Goal: Navigation & Orientation: Find specific page/section

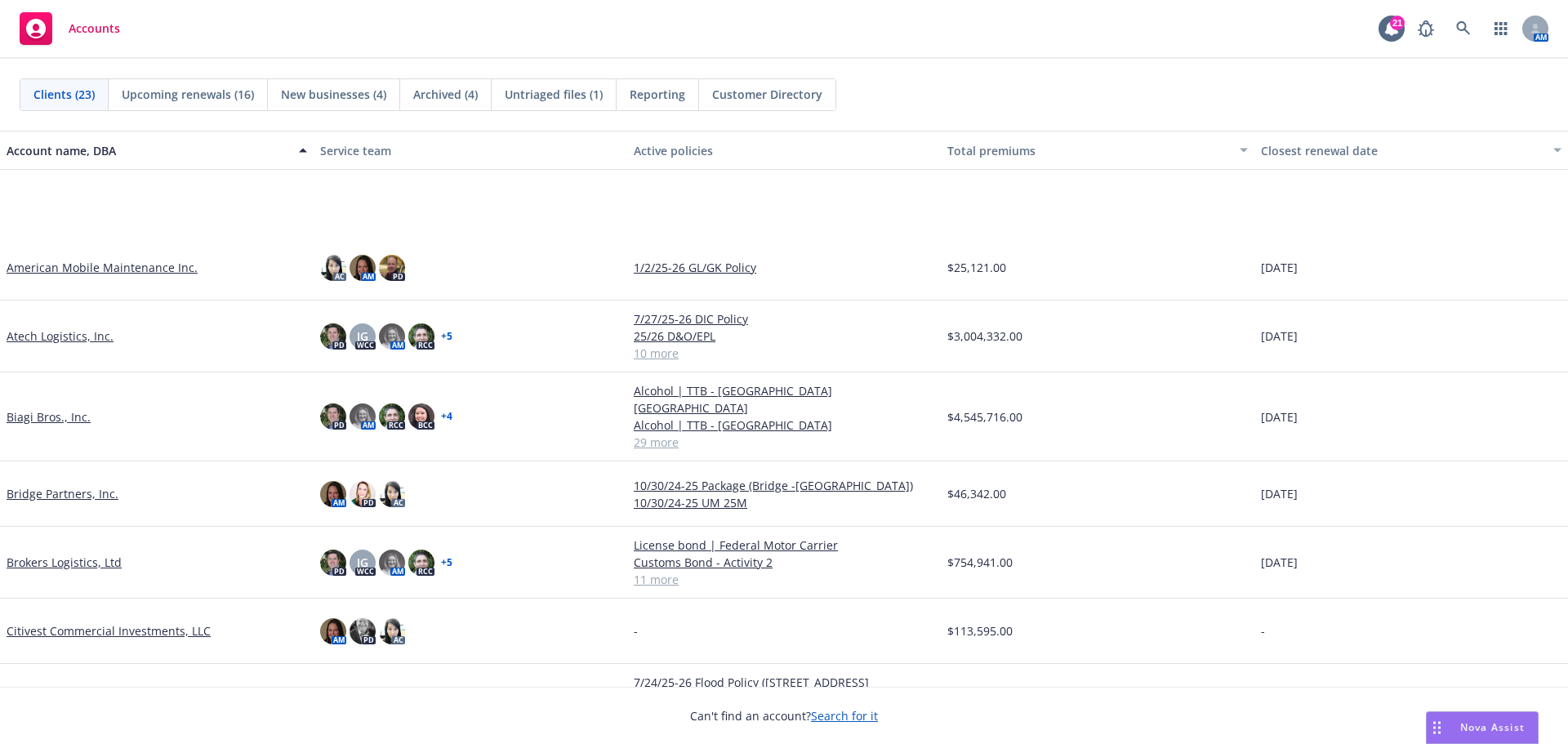
scroll to position [163, 0]
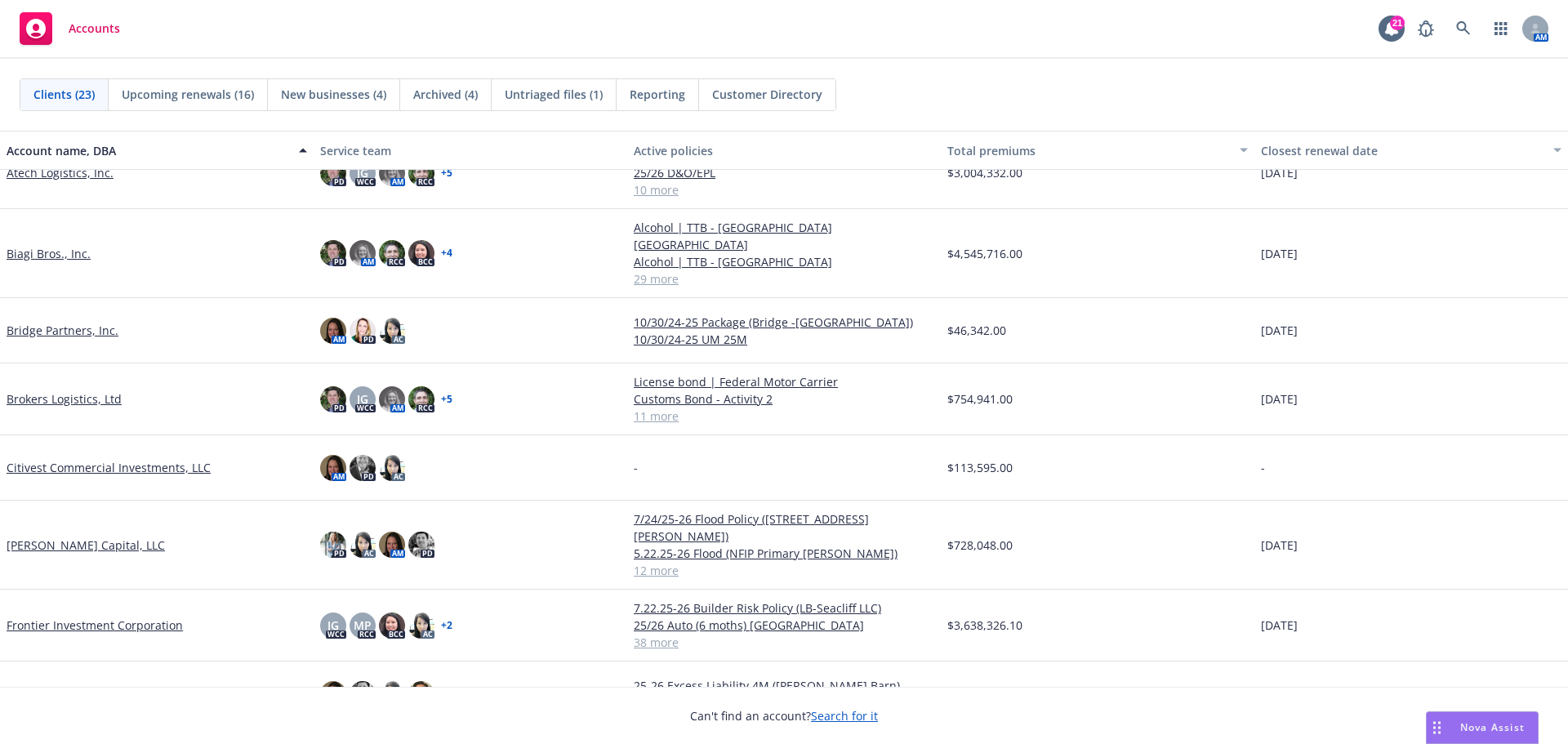
click at [93, 535] on link "Frontier Investment Corporation" at bounding box center [95, 625] width 177 height 17
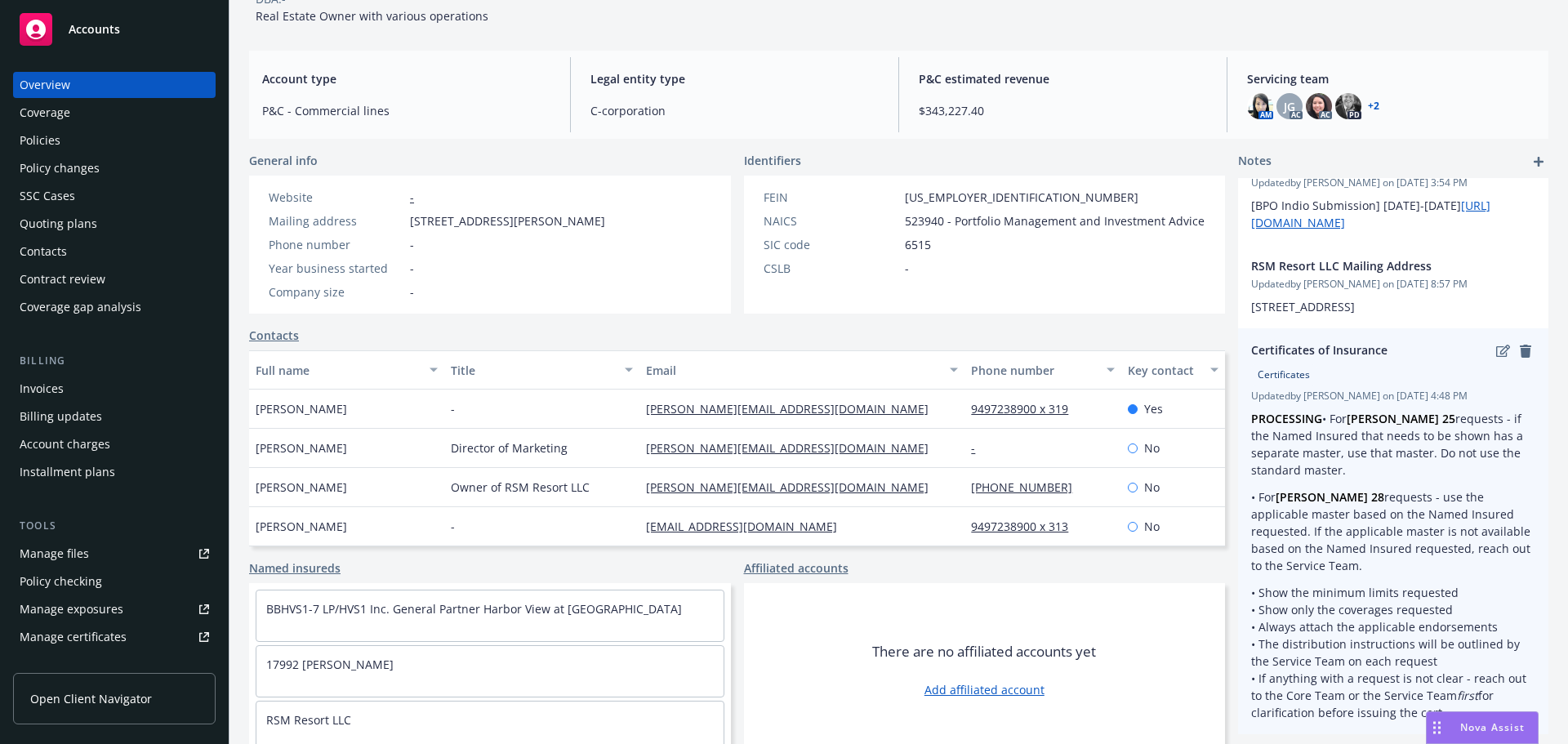
scroll to position [134, 0]
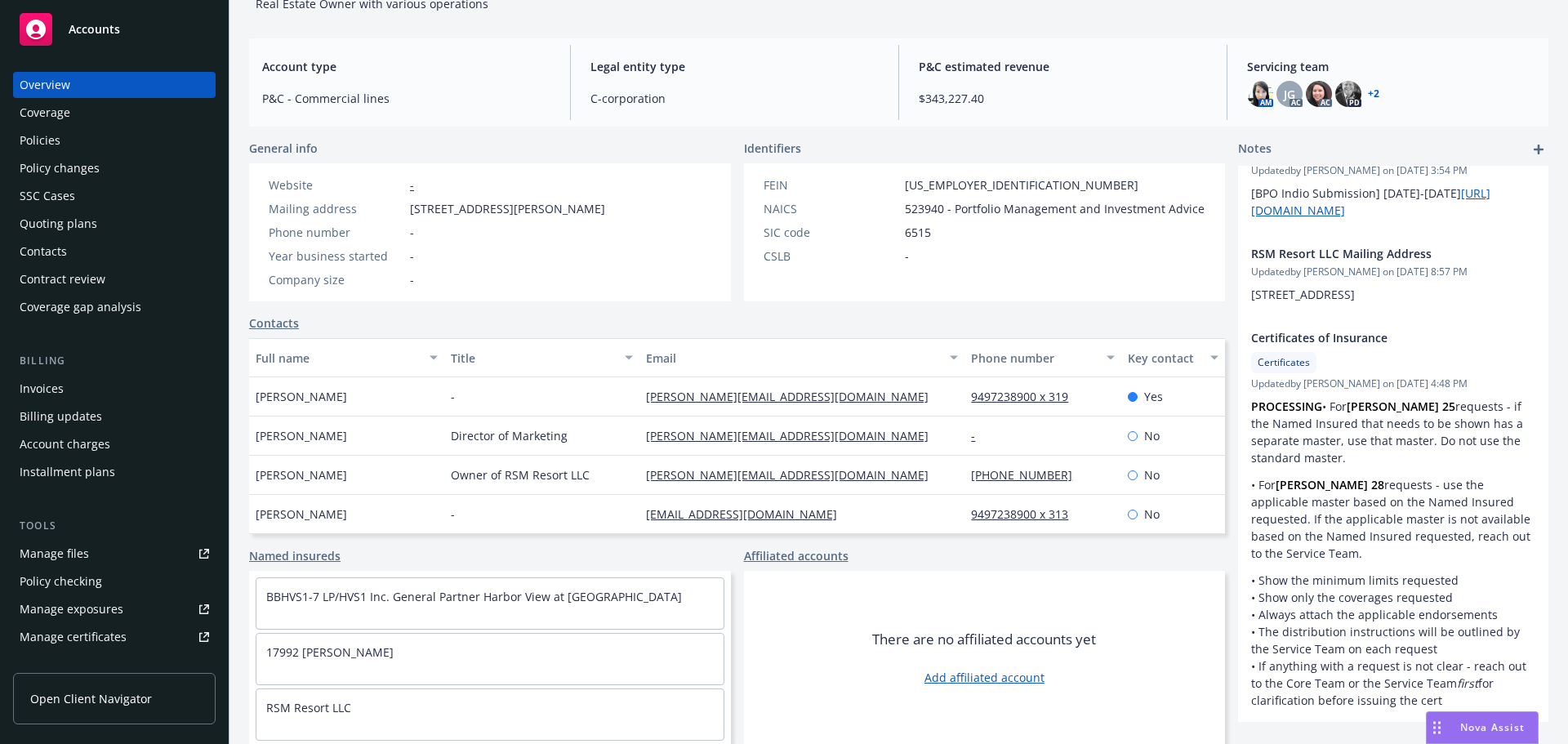
click at [84, 535] on div "Manage certificates" at bounding box center [73, 637] width 107 height 26
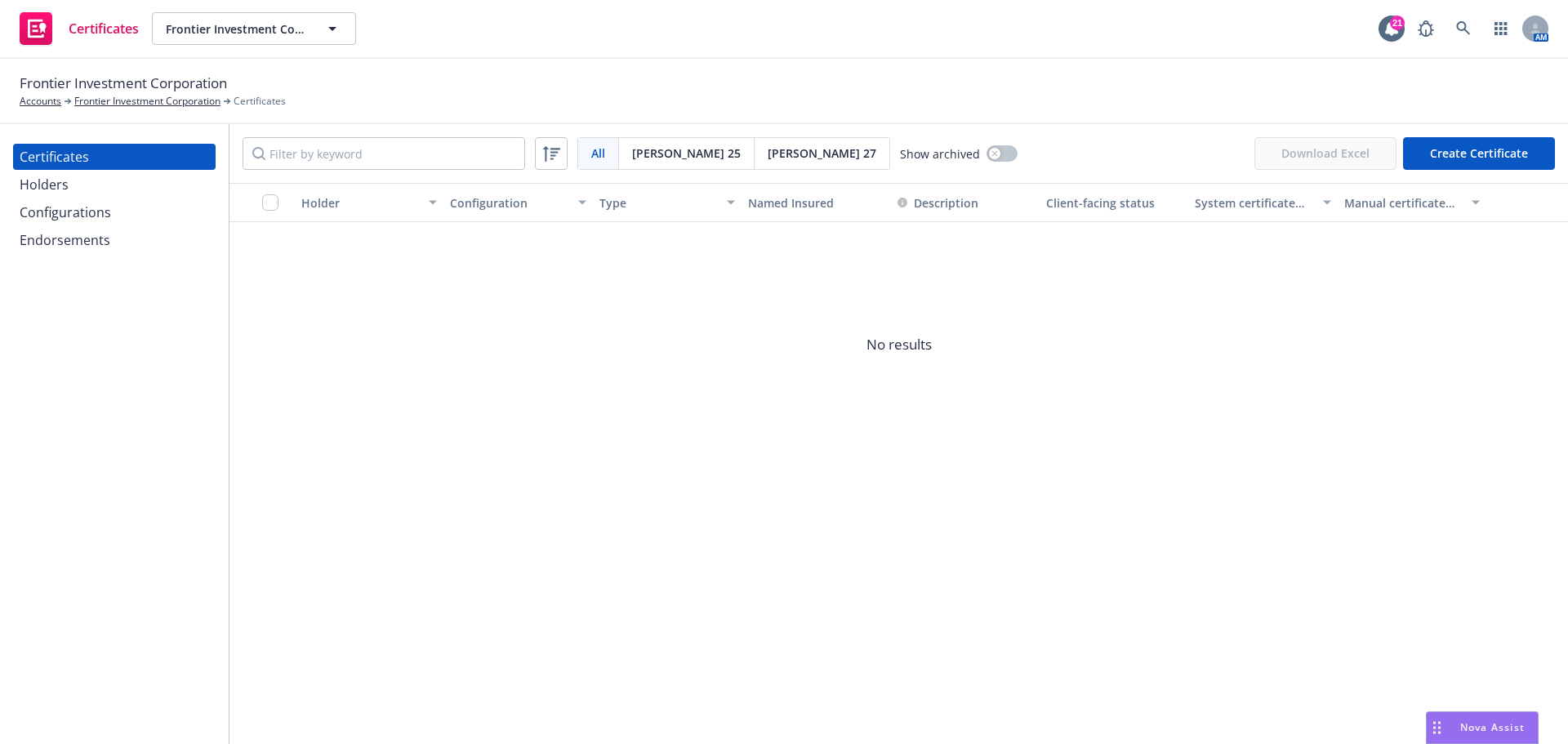
click at [65, 172] on div "Holders" at bounding box center [44, 184] width 49 height 26
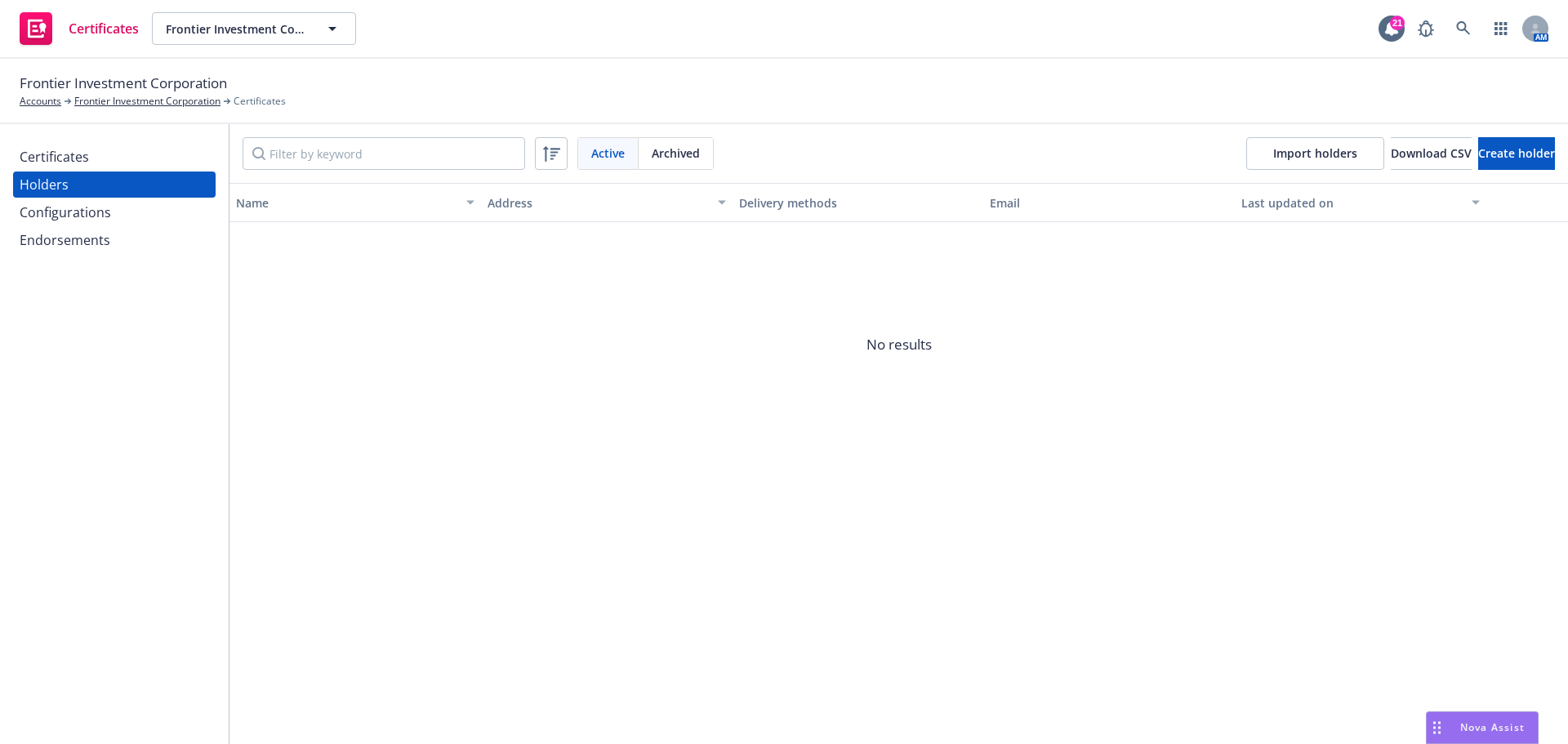
click at [79, 196] on div "Holders" at bounding box center [114, 184] width 189 height 26
click at [83, 220] on div "Configurations" at bounding box center [65, 212] width 91 height 26
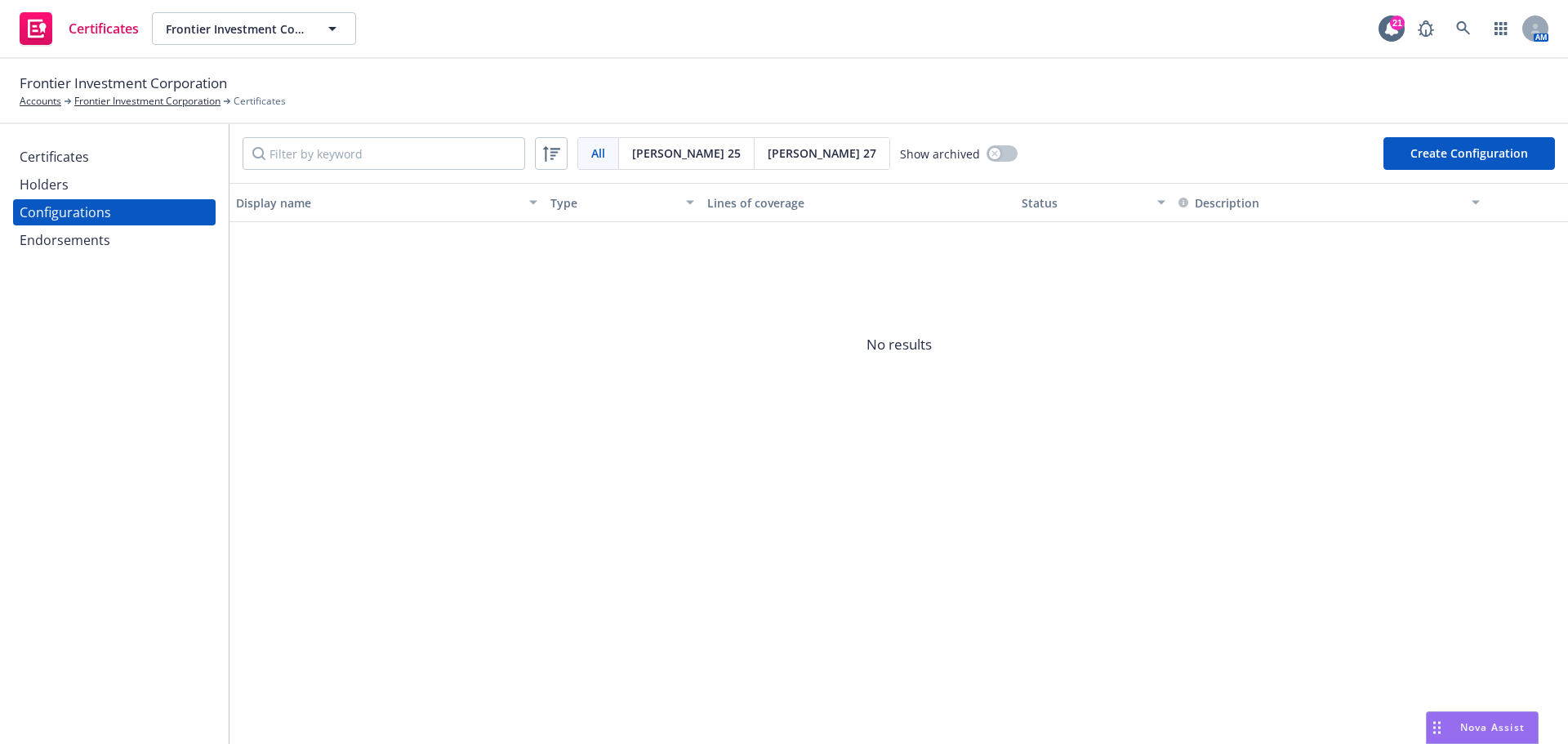
click at [84, 240] on div "Endorsements" at bounding box center [65, 240] width 91 height 26
